Goal: Check status: Check status

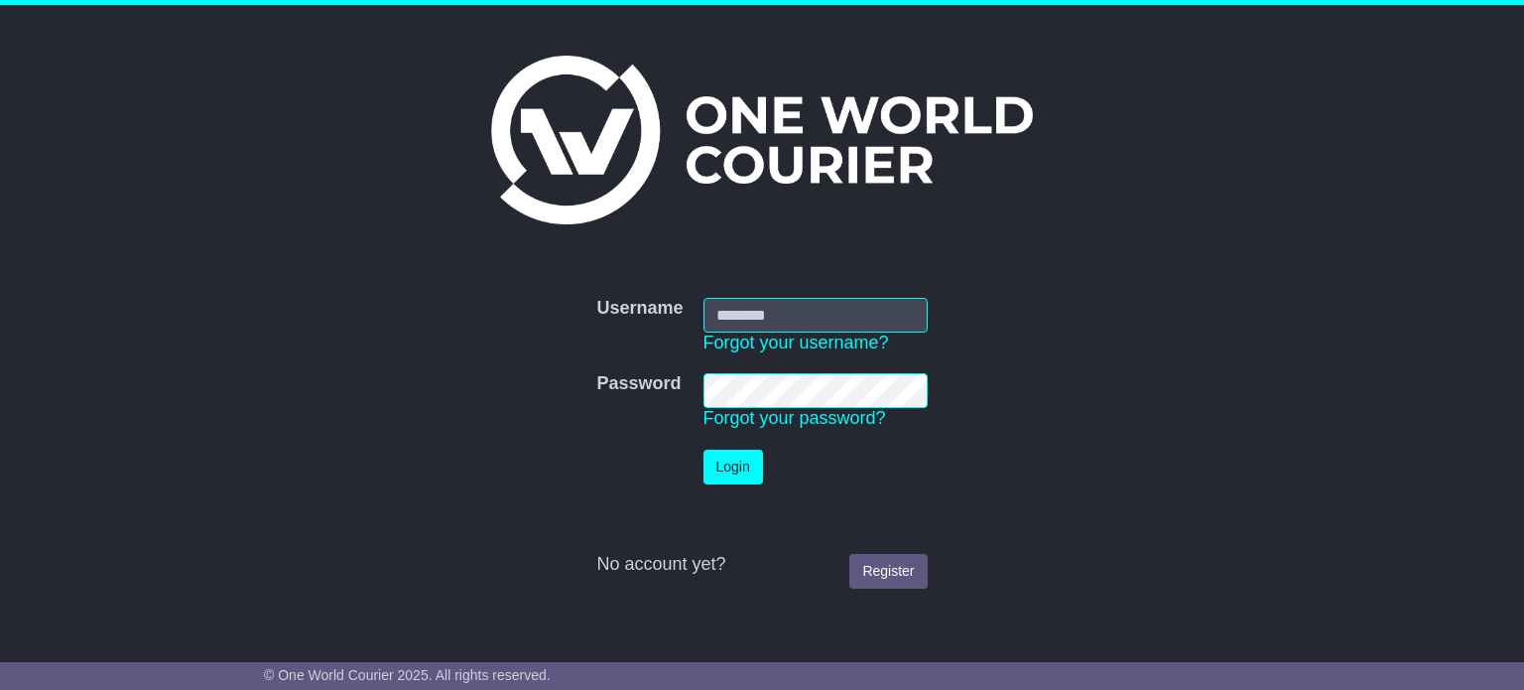
type input "**********"
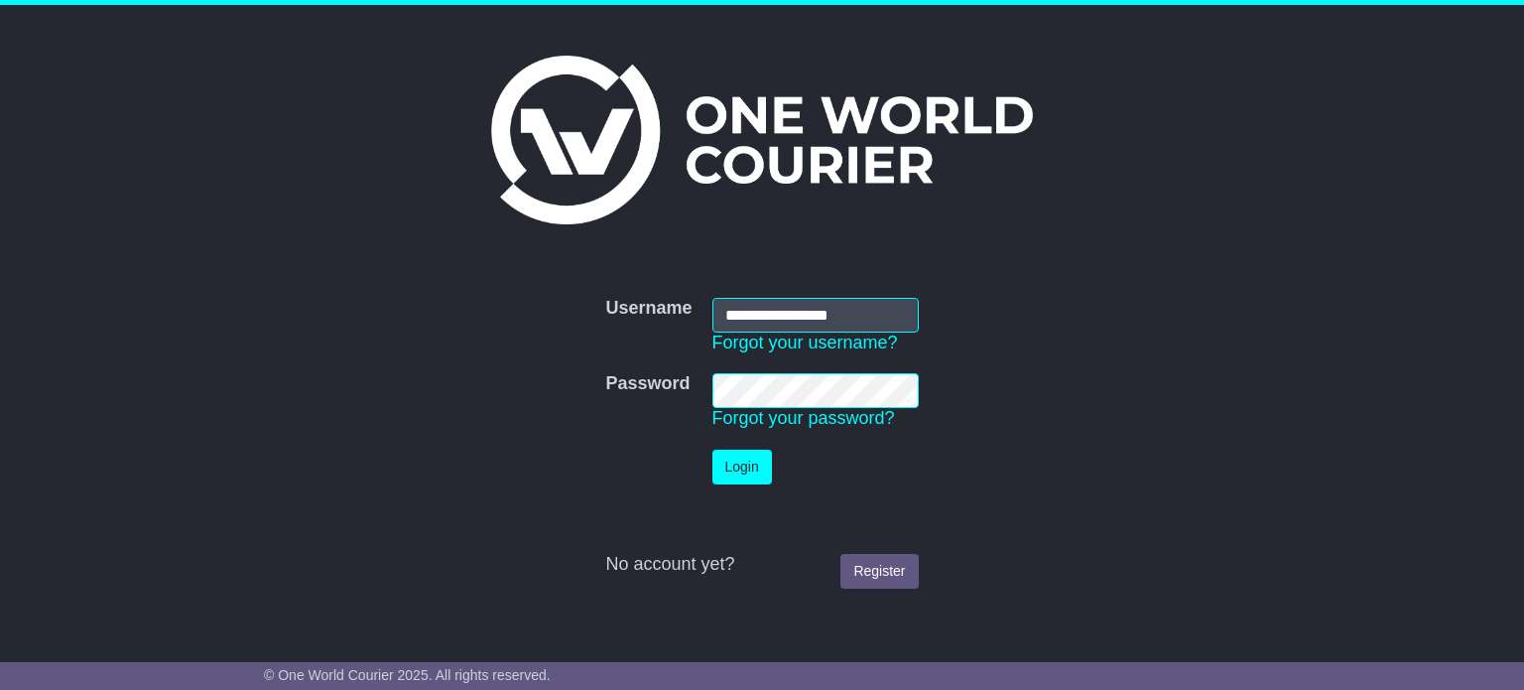
click at [1068, 355] on form "**********" at bounding box center [762, 443] width 996 height 311
click at [747, 462] on button "Login" at bounding box center [742, 466] width 60 height 35
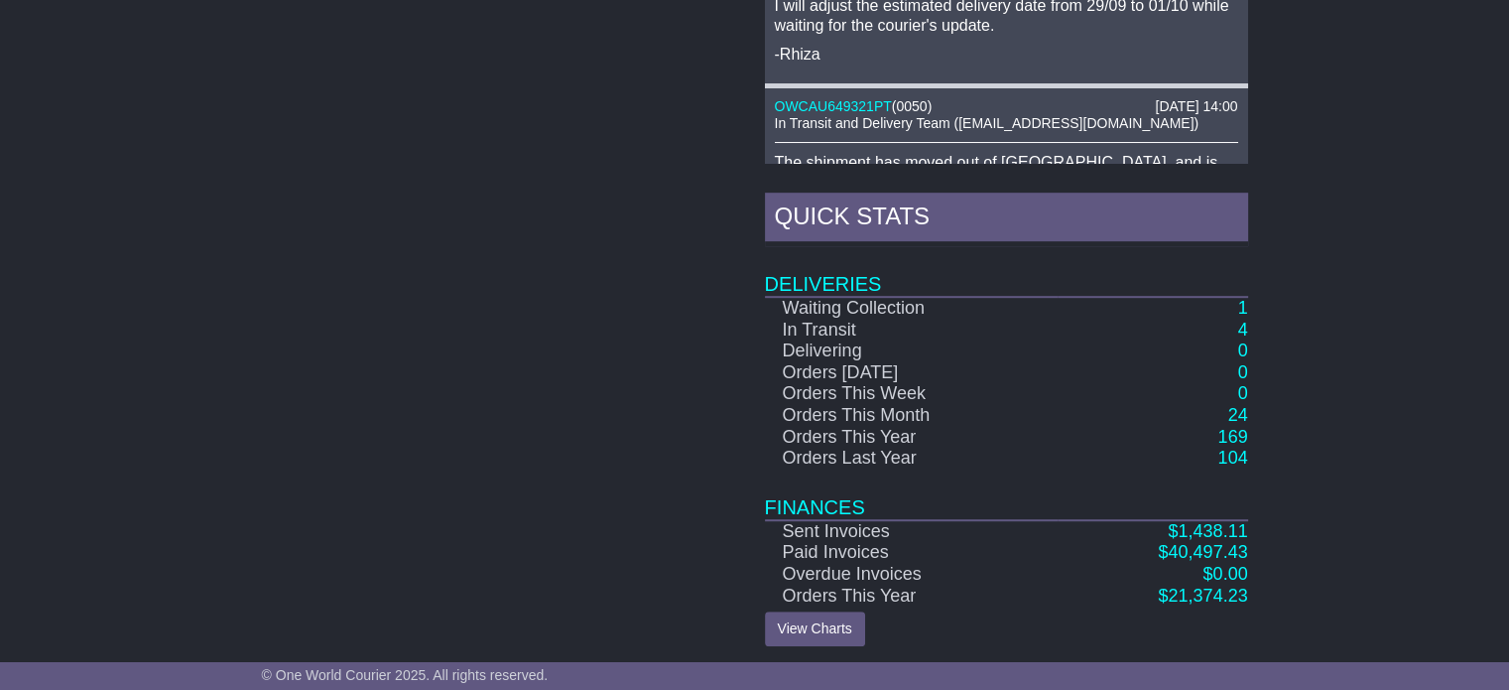
scroll to position [1007, 0]
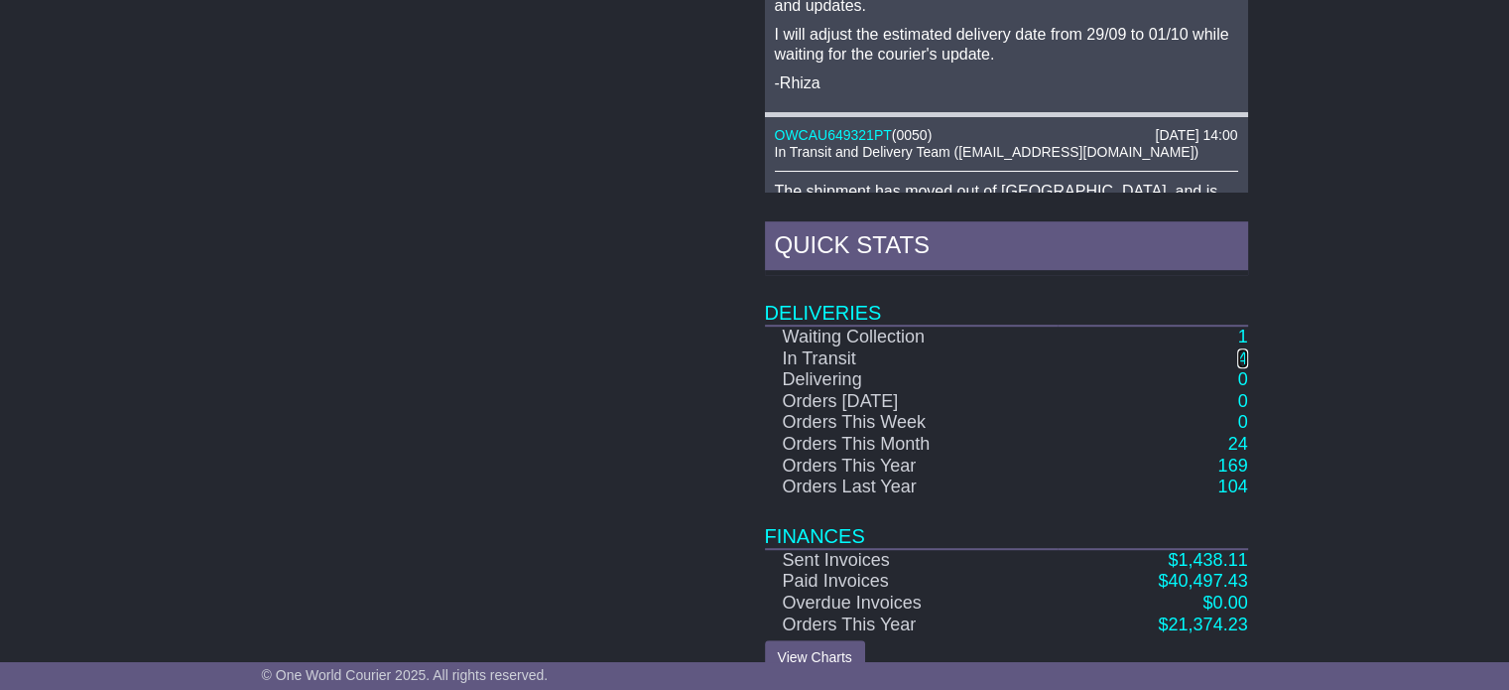
click at [1246, 354] on link "4" at bounding box center [1242, 358] width 10 height 20
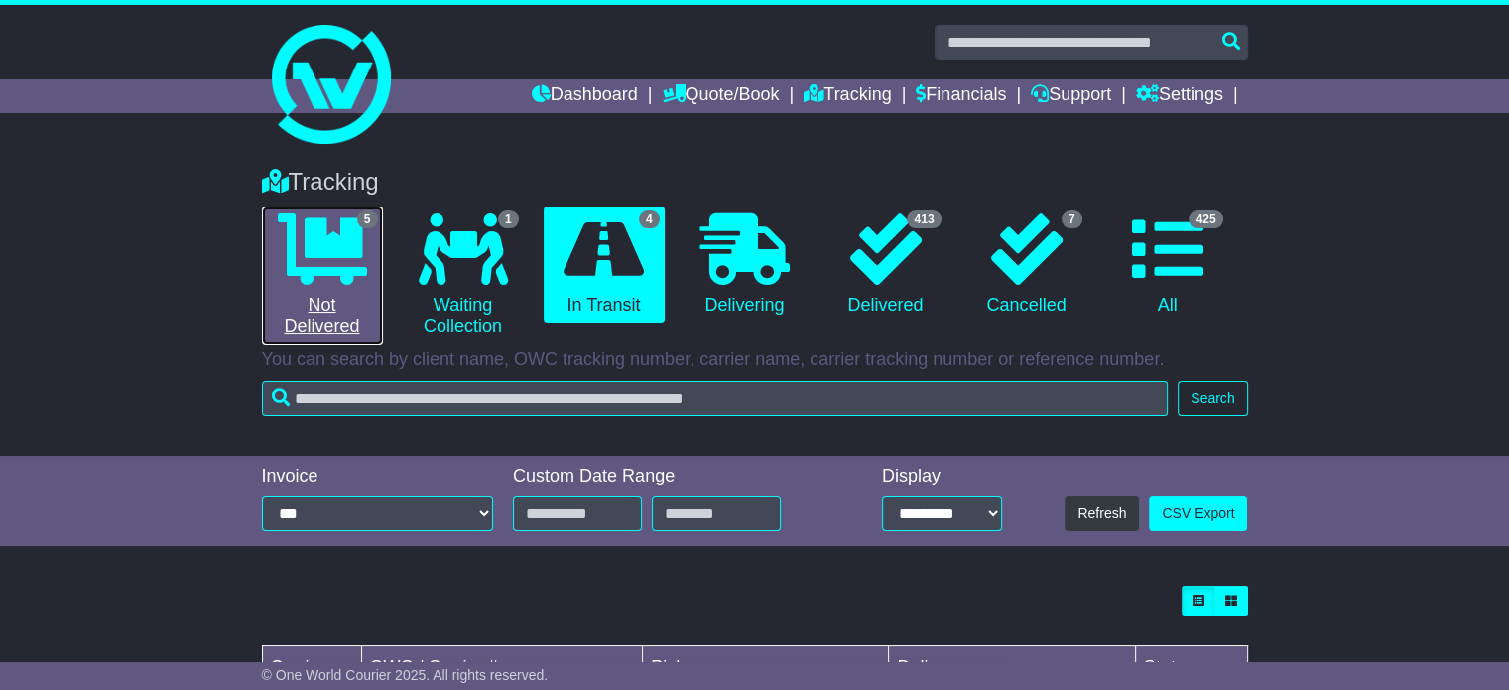
click at [315, 237] on icon at bounding box center [322, 248] width 89 height 71
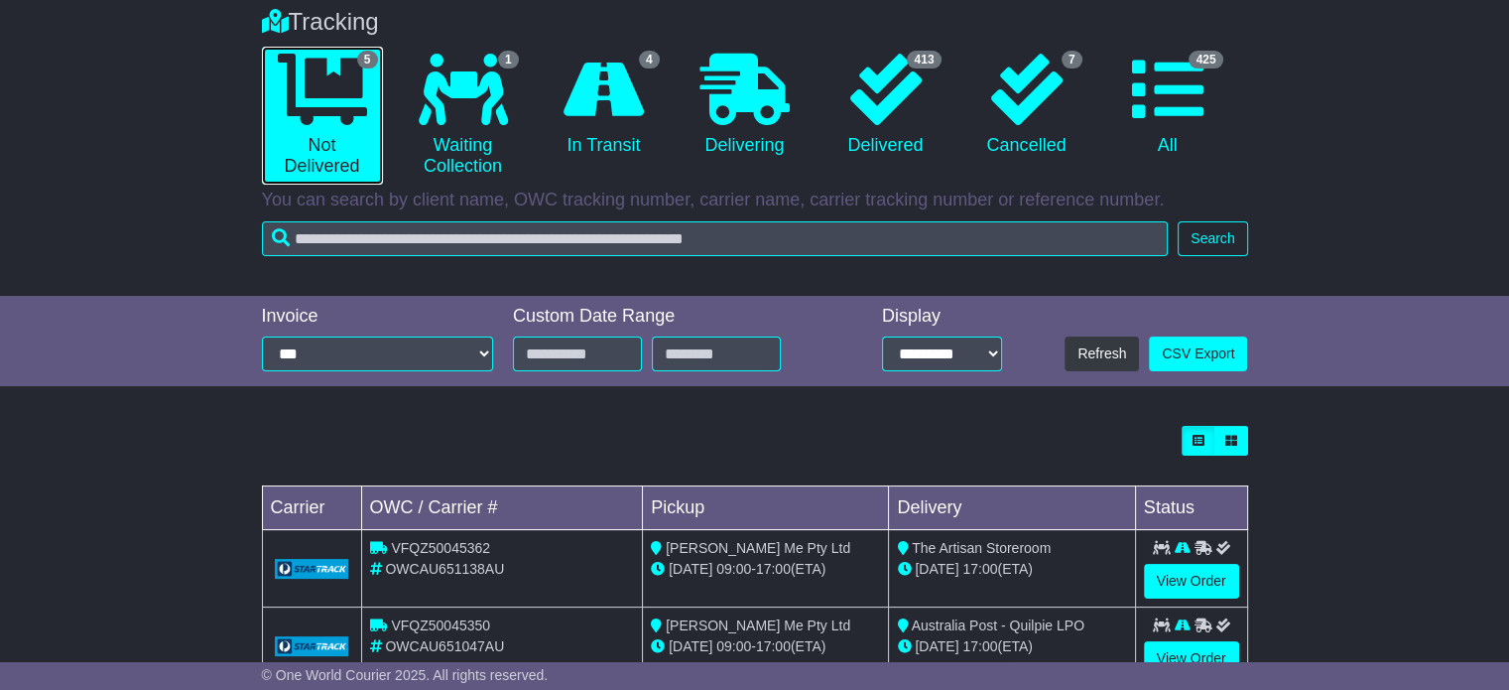
scroll to position [147, 0]
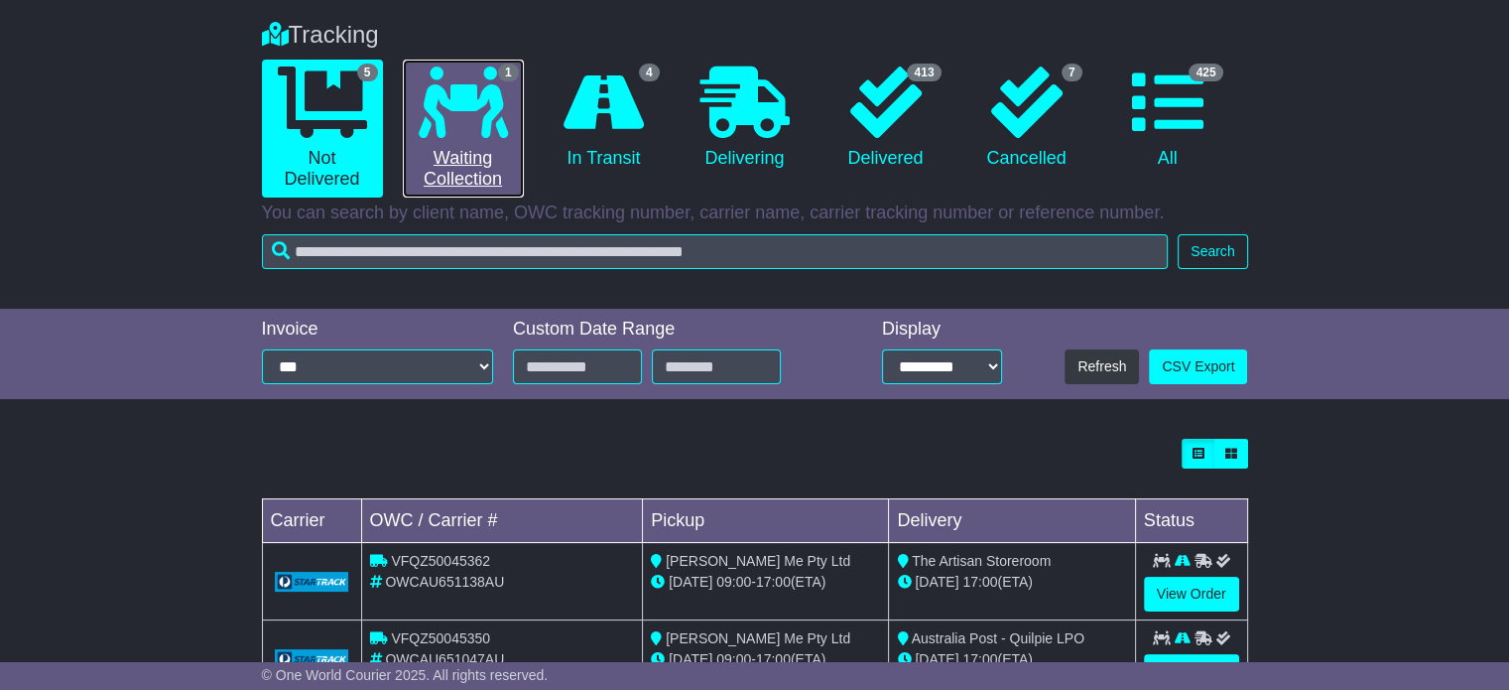
click at [481, 102] on icon at bounding box center [463, 101] width 89 height 71
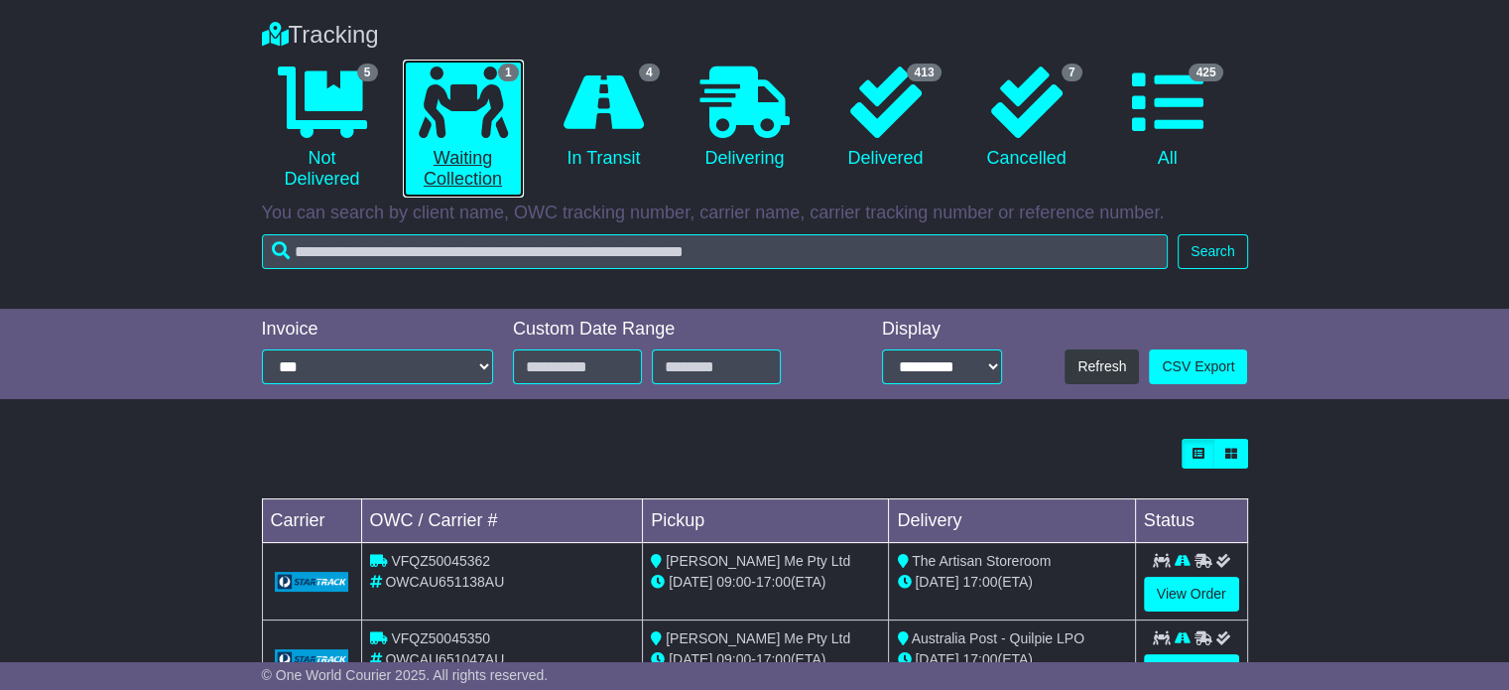
scroll to position [146, 0]
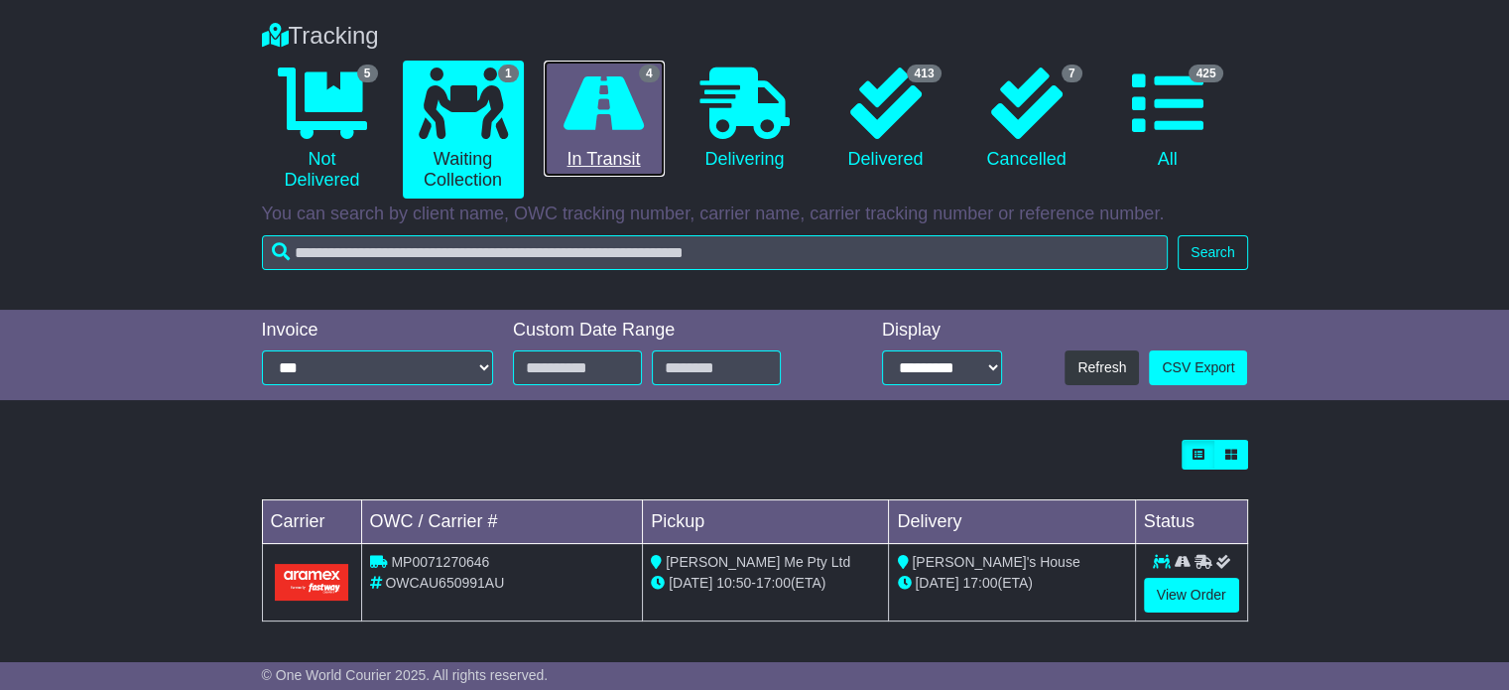
click at [614, 101] on icon at bounding box center [604, 102] width 80 height 71
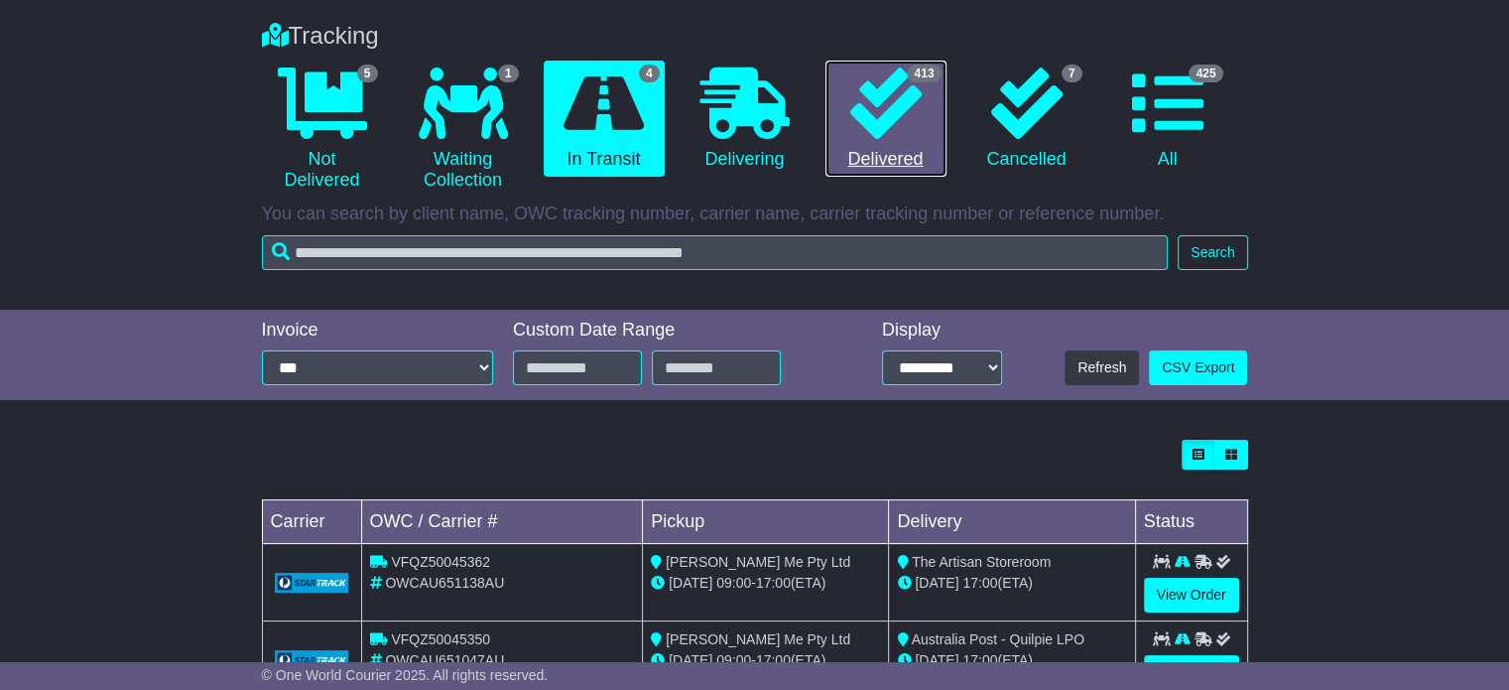
click at [879, 100] on icon at bounding box center [885, 102] width 71 height 71
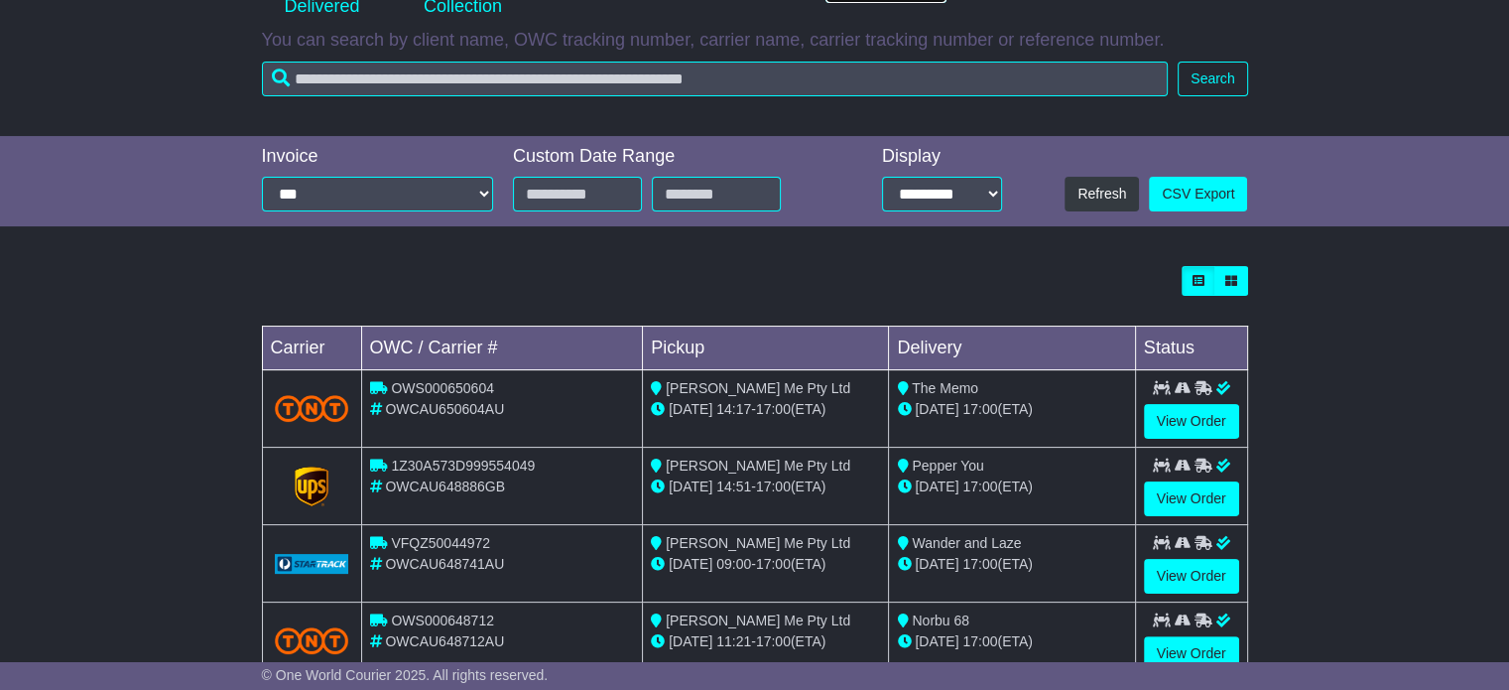
scroll to position [331, 0]
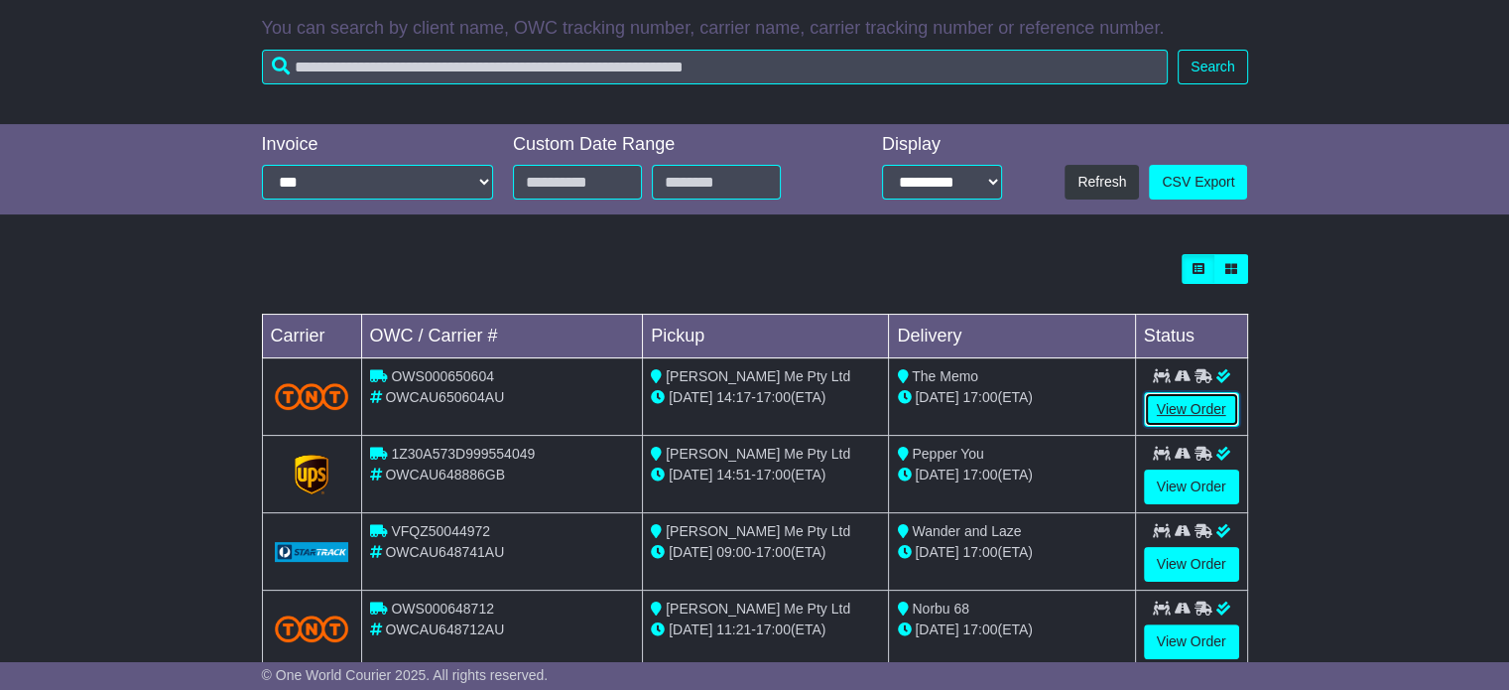
click at [1210, 418] on link "View Order" at bounding box center [1191, 409] width 95 height 35
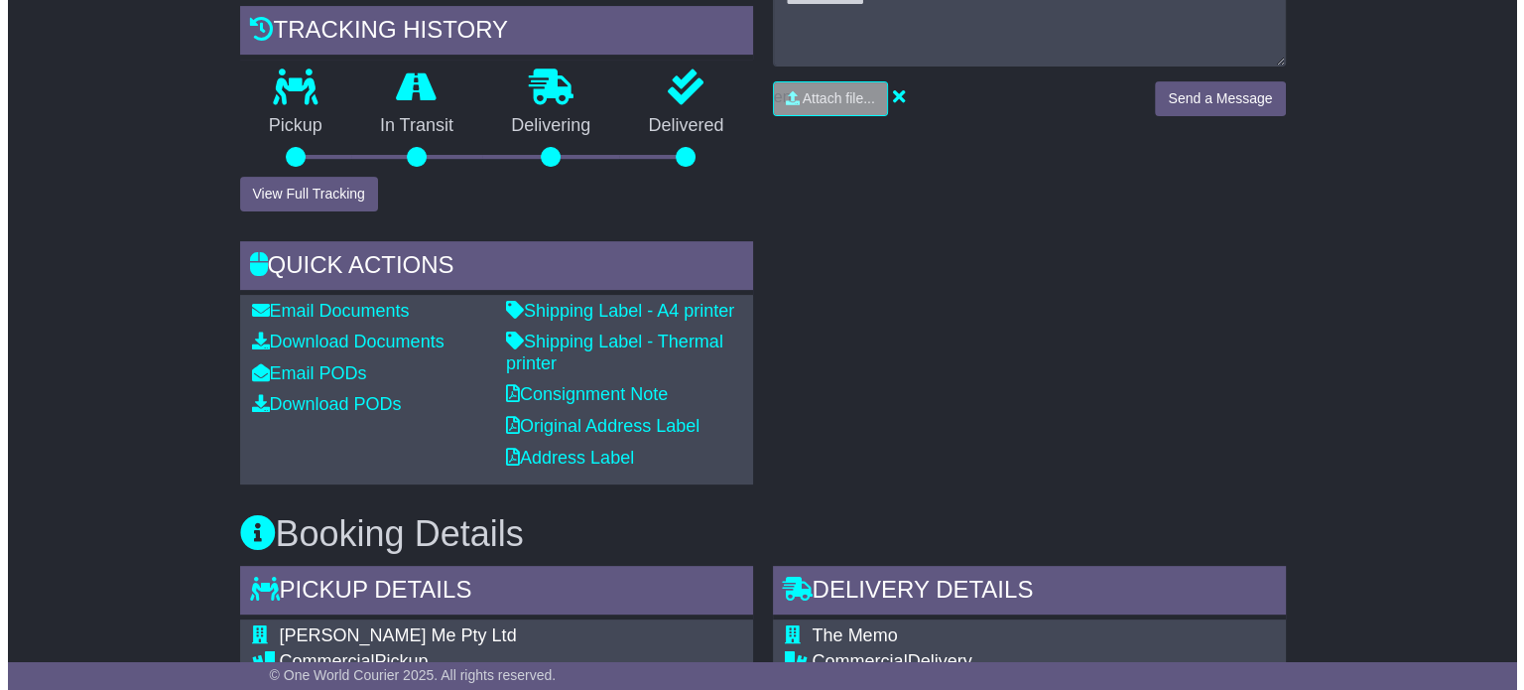
scroll to position [554, 0]
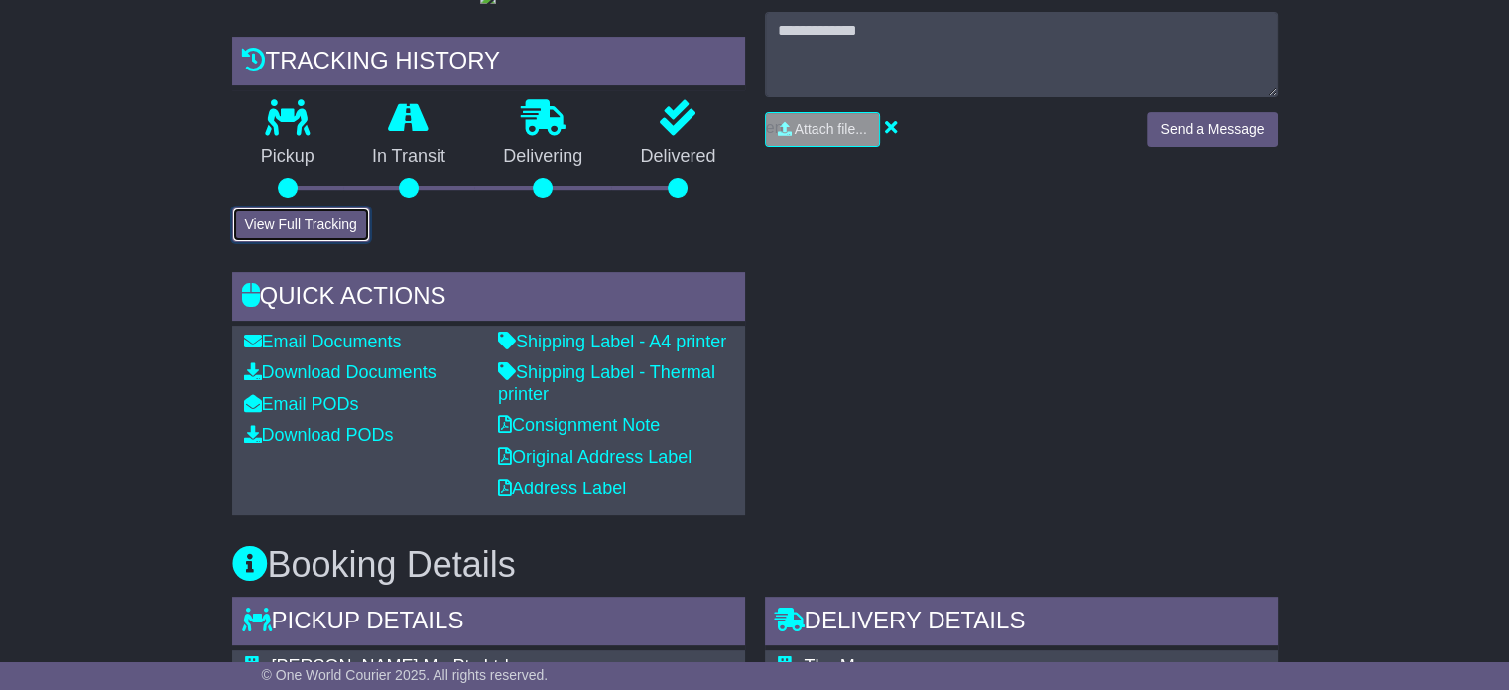
click at [319, 242] on button "View Full Tracking" at bounding box center [301, 224] width 138 height 35
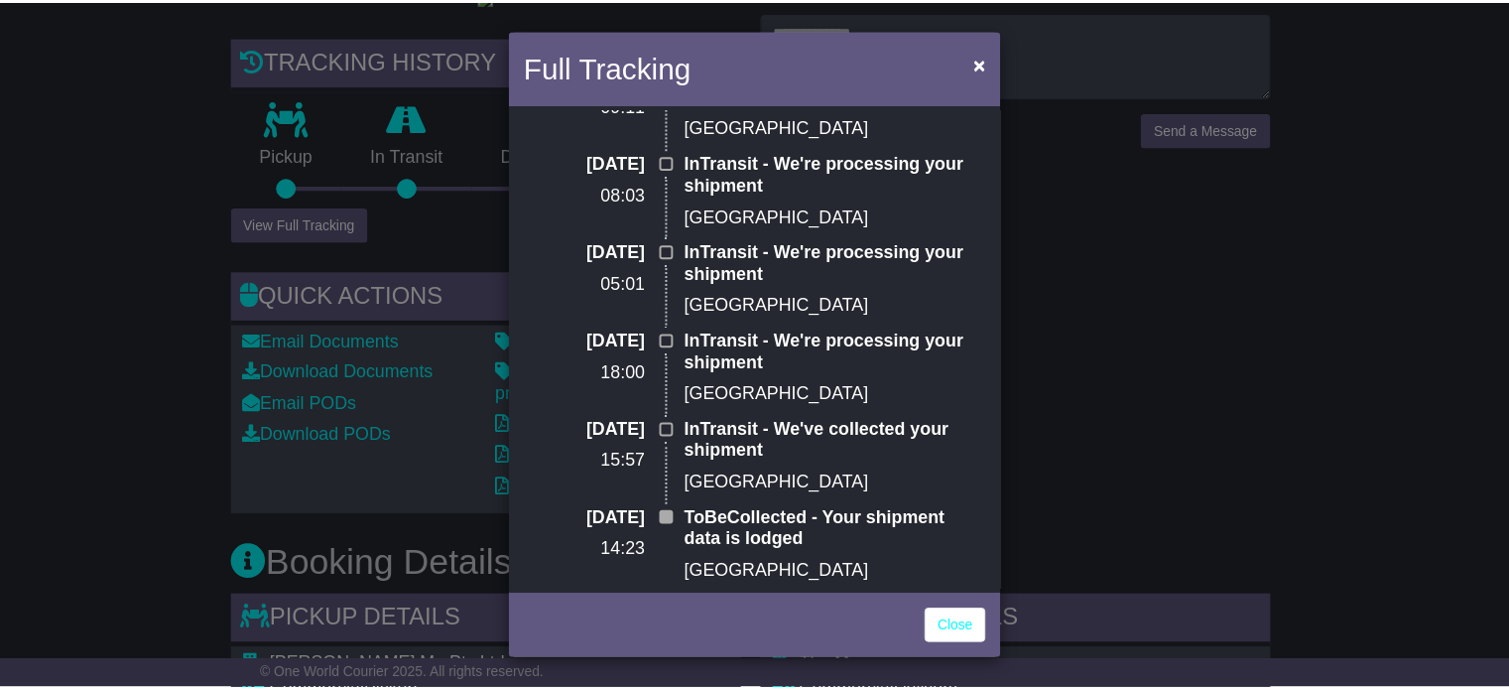
scroll to position [0, 0]
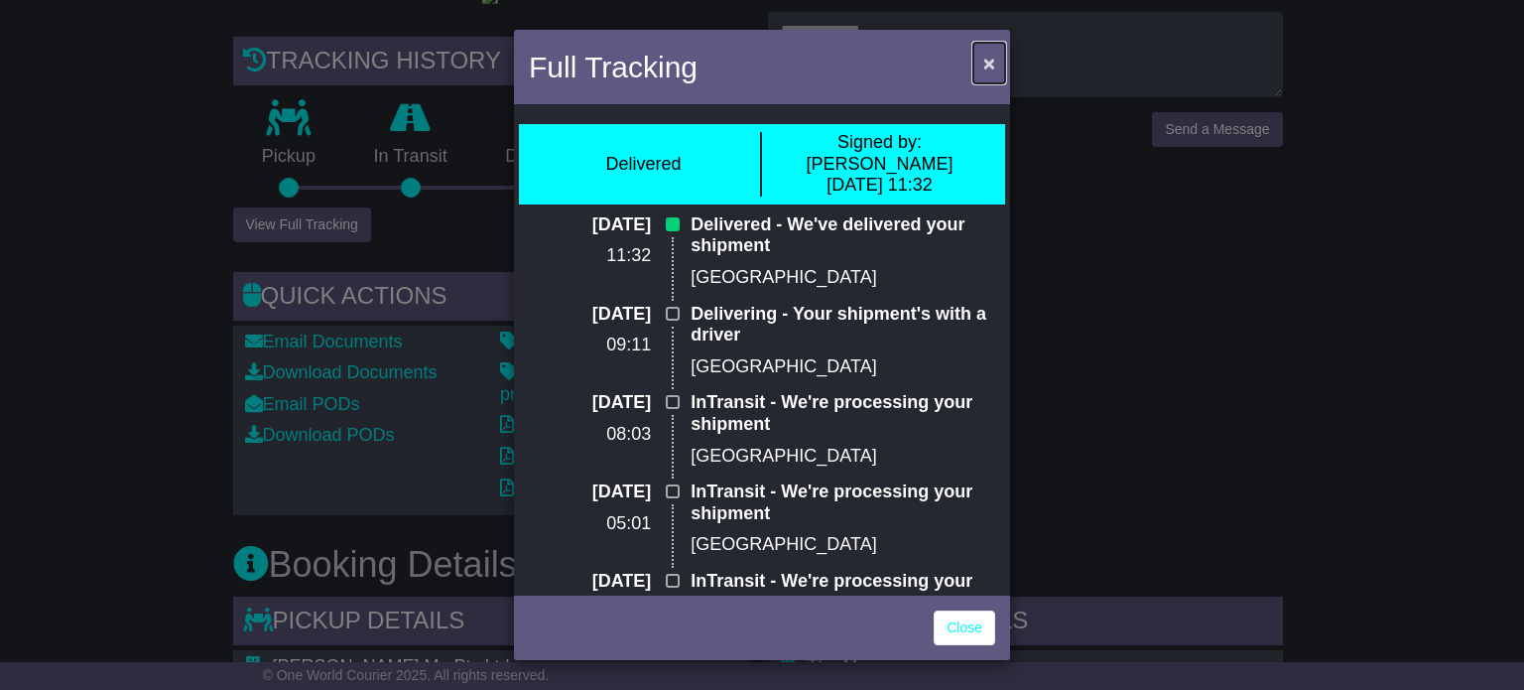
click at [989, 63] on span "×" at bounding box center [989, 63] width 12 height 23
